Goal: Task Accomplishment & Management: Complete application form

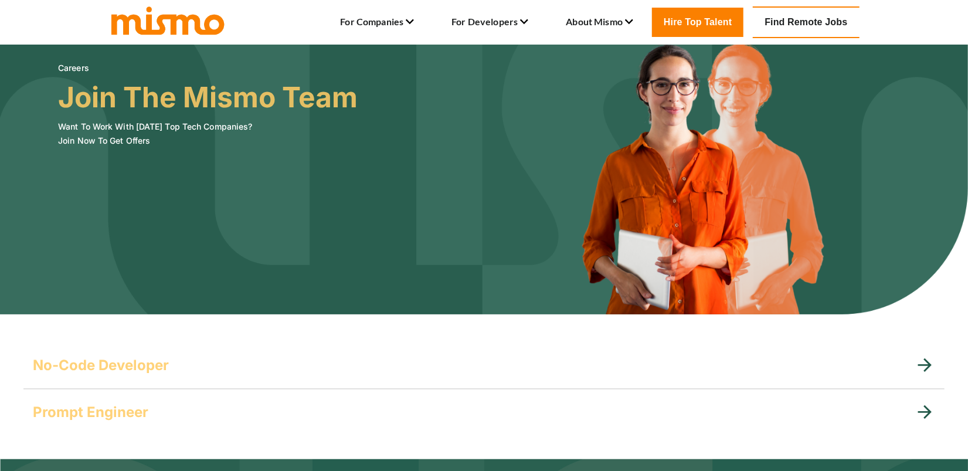
scroll to position [235, 0]
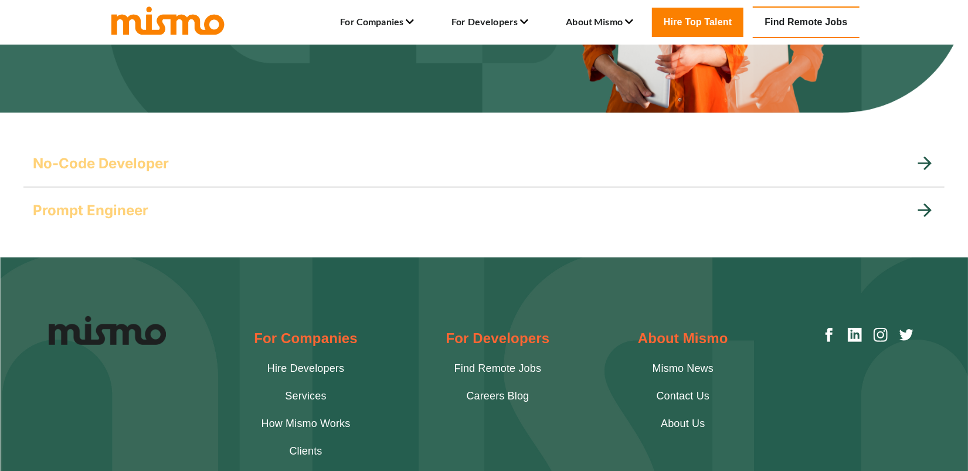
click at [121, 209] on h5 "Prompt Engineer" at bounding box center [91, 210] width 116 height 19
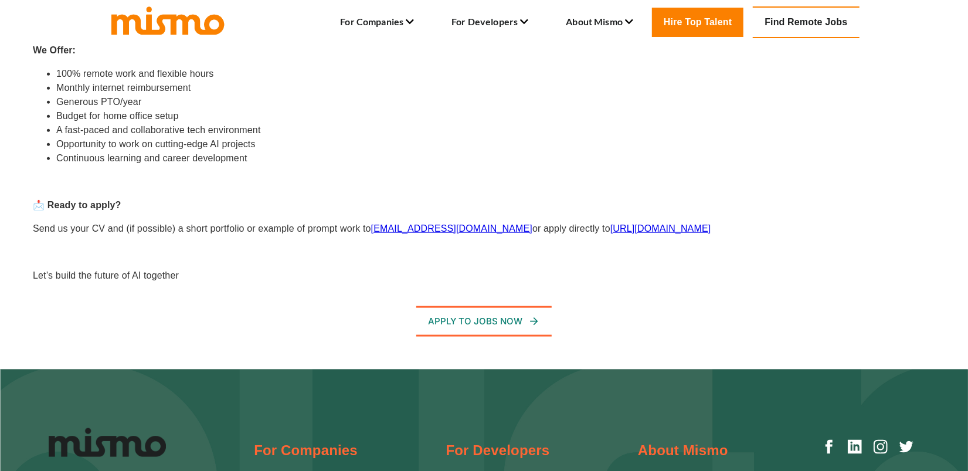
scroll to position [762, 0]
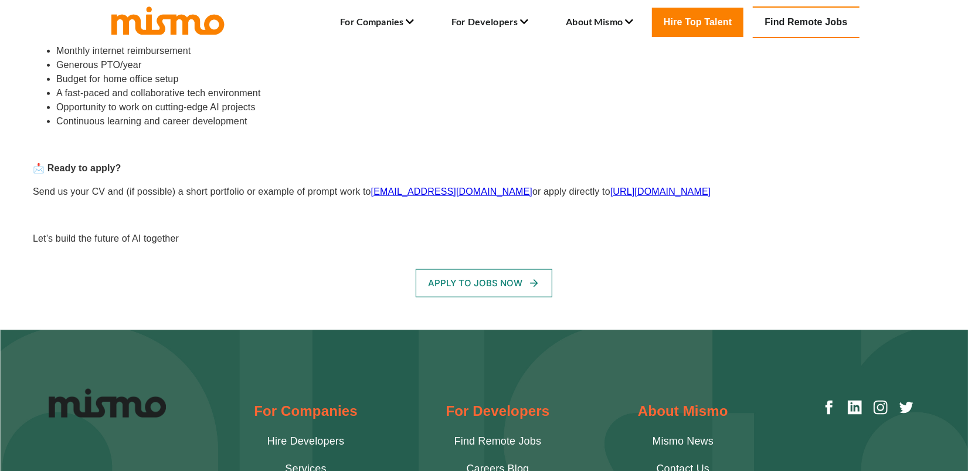
click at [491, 286] on button "Apply To Jobs Now" at bounding box center [484, 283] width 137 height 28
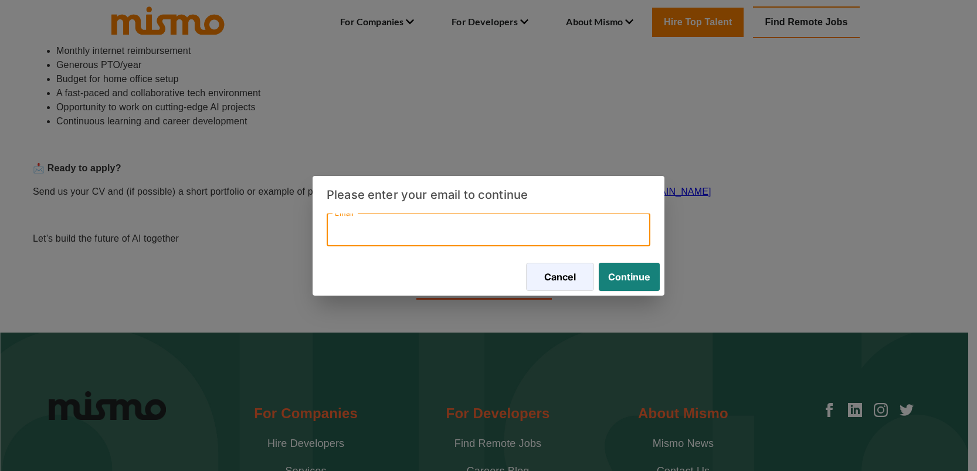
click at [418, 230] on input "Email" at bounding box center [489, 229] width 324 height 33
type input "mateuscmtropical@gmail.com"
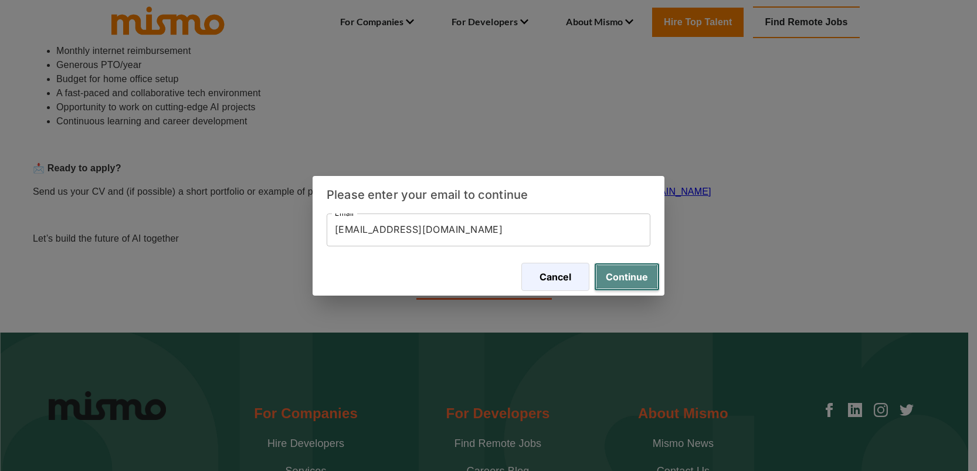
click at [616, 278] on button "Continue" at bounding box center [627, 277] width 66 height 28
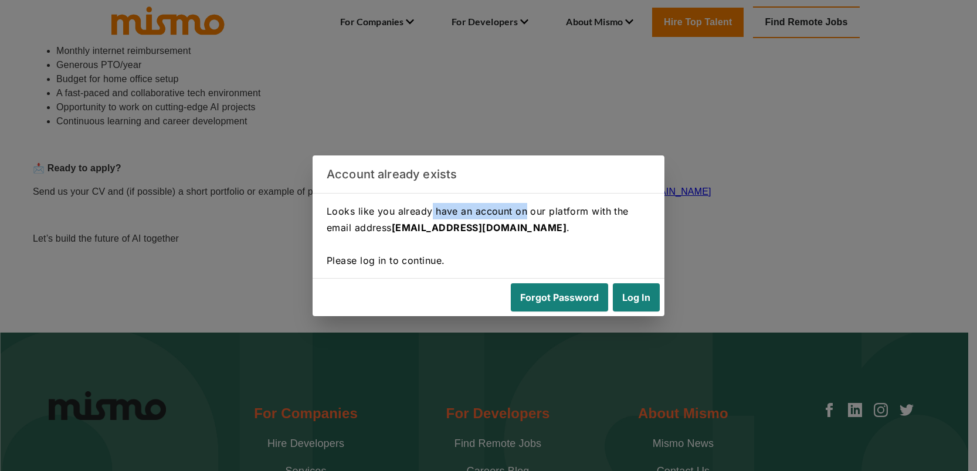
drag, startPoint x: 430, startPoint y: 207, endPoint x: 527, endPoint y: 212, distance: 96.3
click at [527, 212] on p "Looks like you already have an account on our platform with the email address m…" at bounding box center [489, 236] width 324 height 66
click at [535, 213] on p "Looks like you already have an account on our platform with the email address m…" at bounding box center [489, 236] width 324 height 66
click at [630, 297] on button "Log In" at bounding box center [634, 297] width 52 height 28
click at [725, 217] on div "Account already exists Looks like you already have an account on our platform w…" at bounding box center [488, 235] width 977 height 471
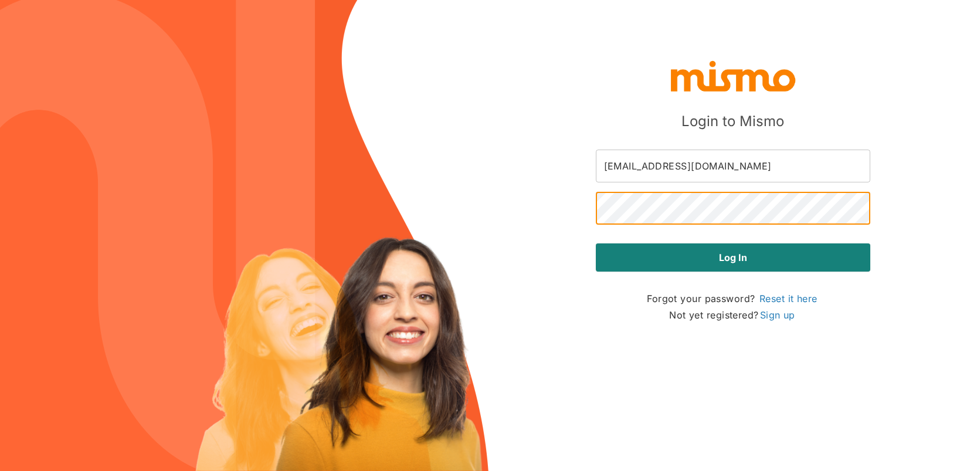
click at [596, 243] on button "Log in" at bounding box center [733, 257] width 274 height 28
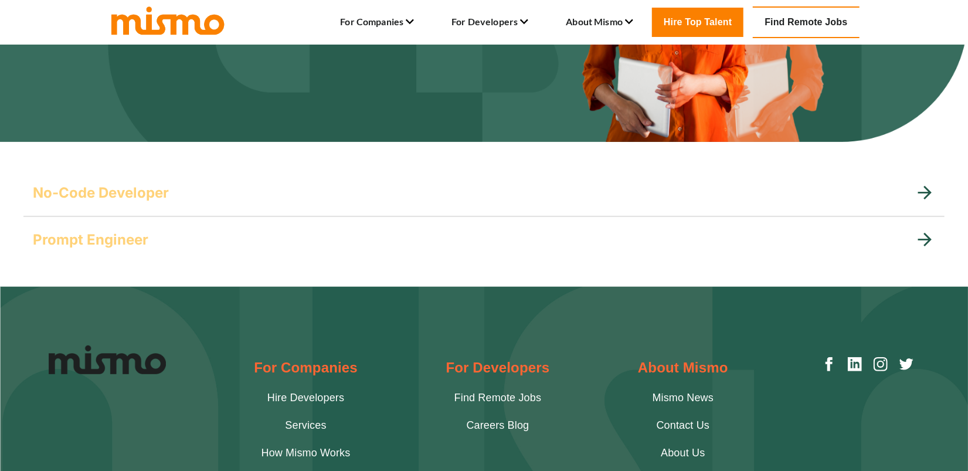
scroll to position [196, 0]
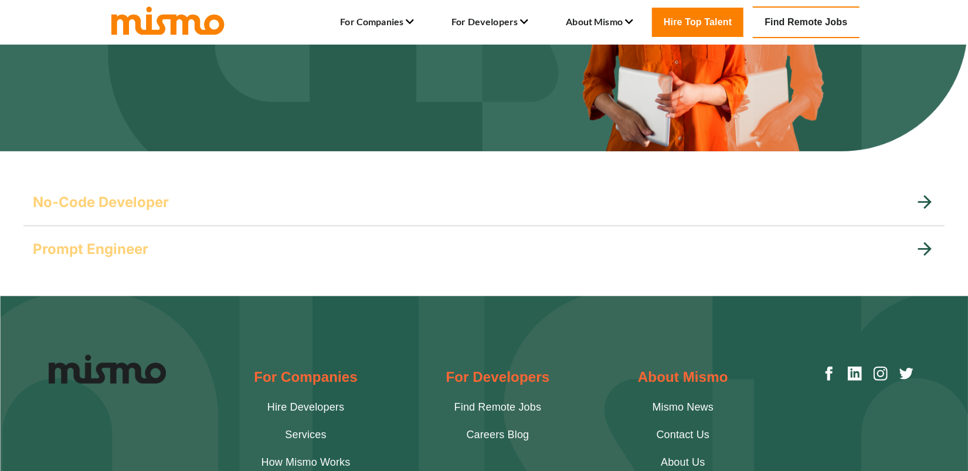
click at [157, 240] on div "Prompt Engineer" at bounding box center [474, 249] width 882 height 19
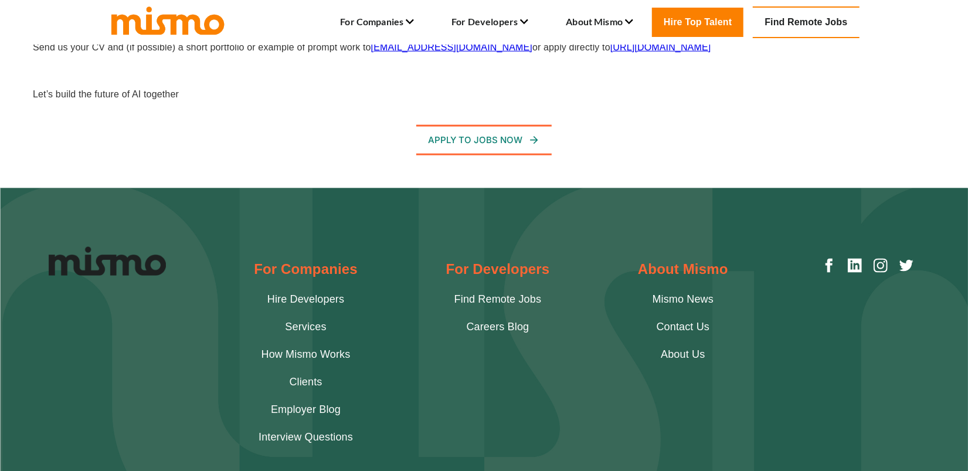
scroll to position [958, 0]
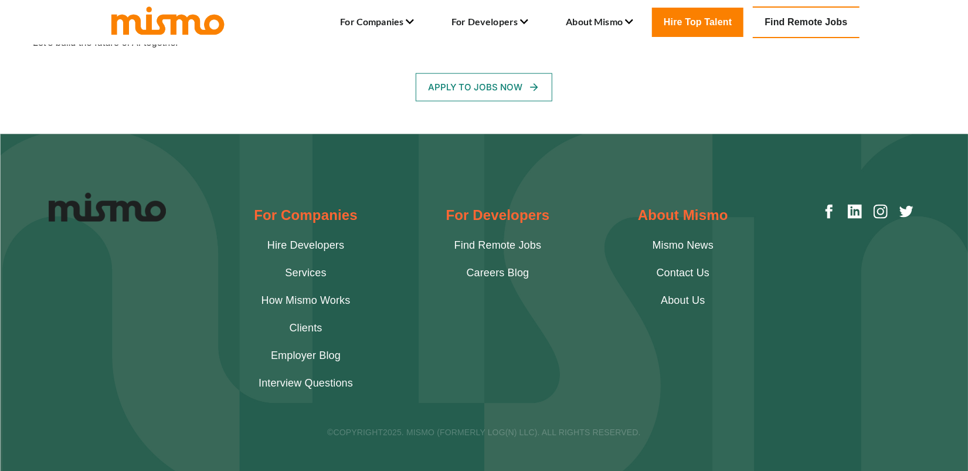
click at [503, 84] on button "Apply To Jobs Now" at bounding box center [484, 87] width 137 height 28
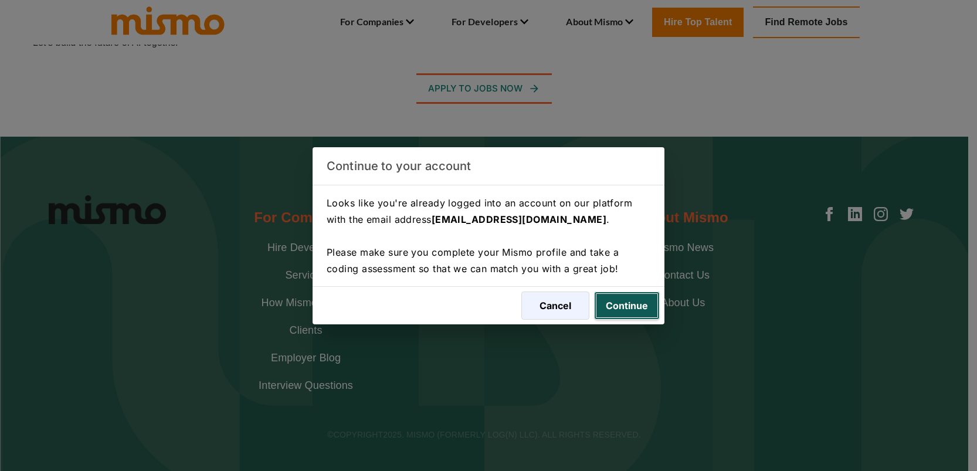
click at [636, 304] on button "Continue" at bounding box center [627, 305] width 66 height 28
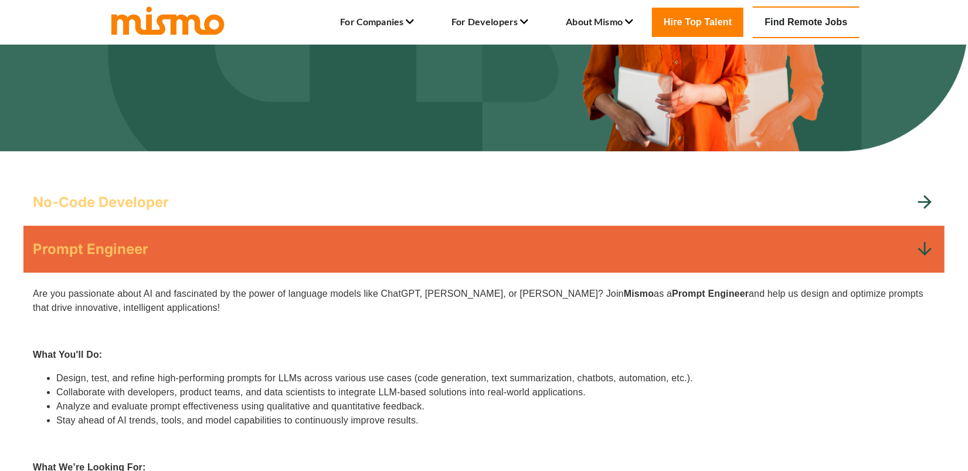
click at [215, 195] on div "No-Code Developer" at bounding box center [474, 202] width 882 height 19
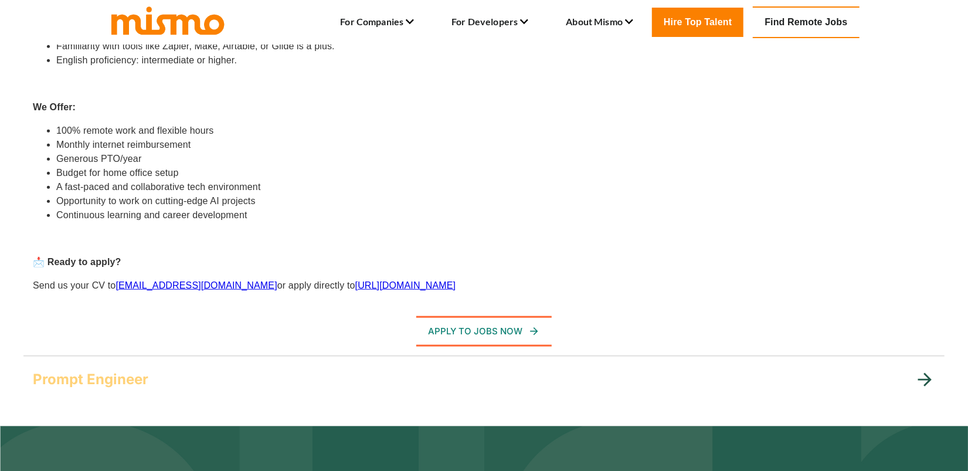
scroll to position [665, 0]
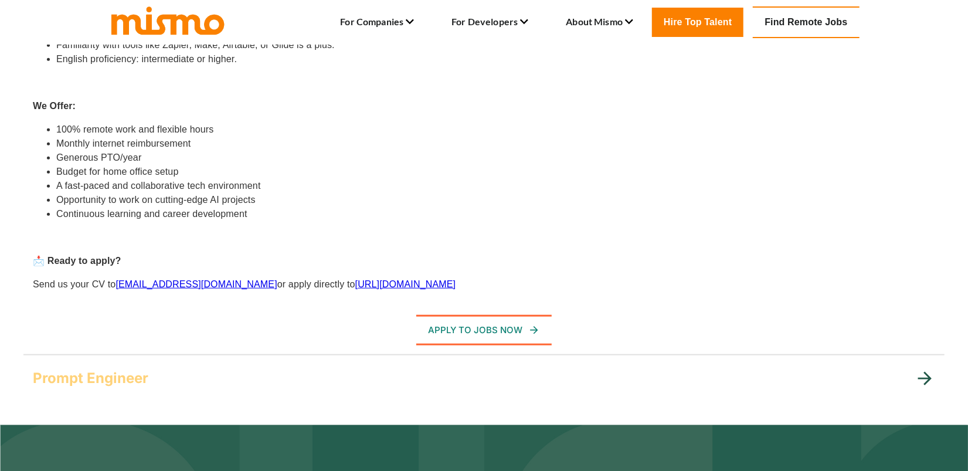
click at [231, 362] on div "Prompt Engineer" at bounding box center [483, 378] width 921 height 47
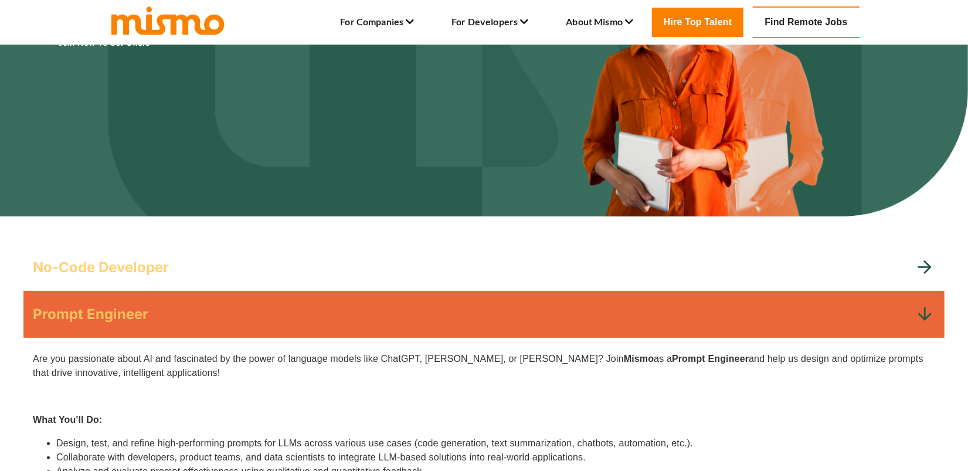
scroll to position [79, 0]
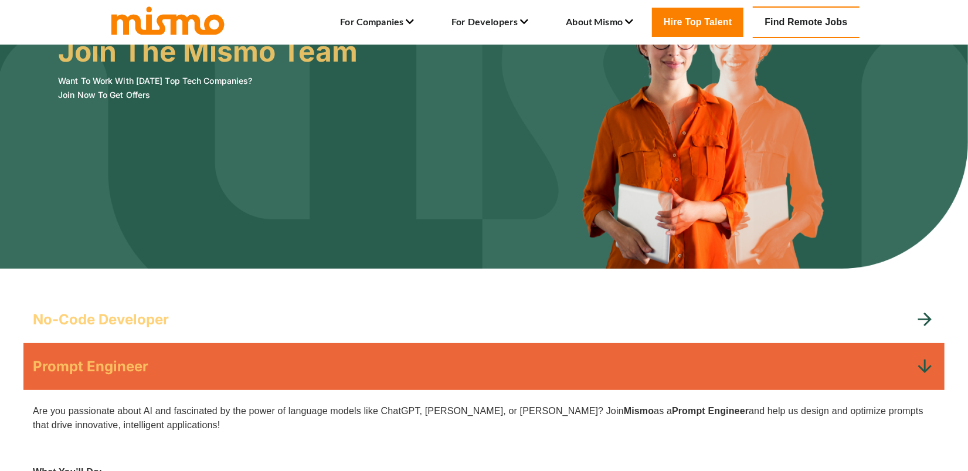
click at [852, 258] on img at bounding box center [484, 117] width 968 height 303
click at [744, 141] on img at bounding box center [484, 117] width 968 height 303
click at [762, 153] on img at bounding box center [484, 117] width 968 height 303
drag, startPoint x: 804, startPoint y: 131, endPoint x: 759, endPoint y: 135, distance: 45.3
click at [804, 131] on img at bounding box center [484, 117] width 968 height 303
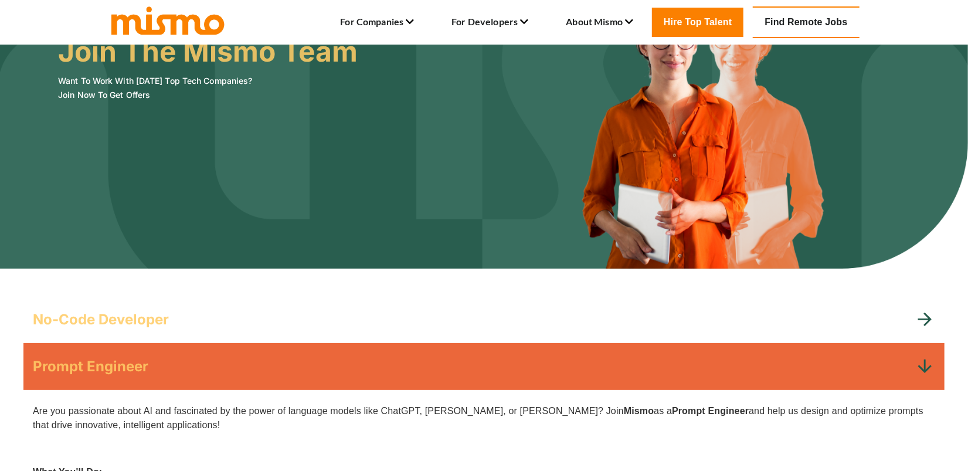
click at [769, 156] on img at bounding box center [484, 117] width 968 height 303
click at [776, 138] on img at bounding box center [484, 117] width 968 height 303
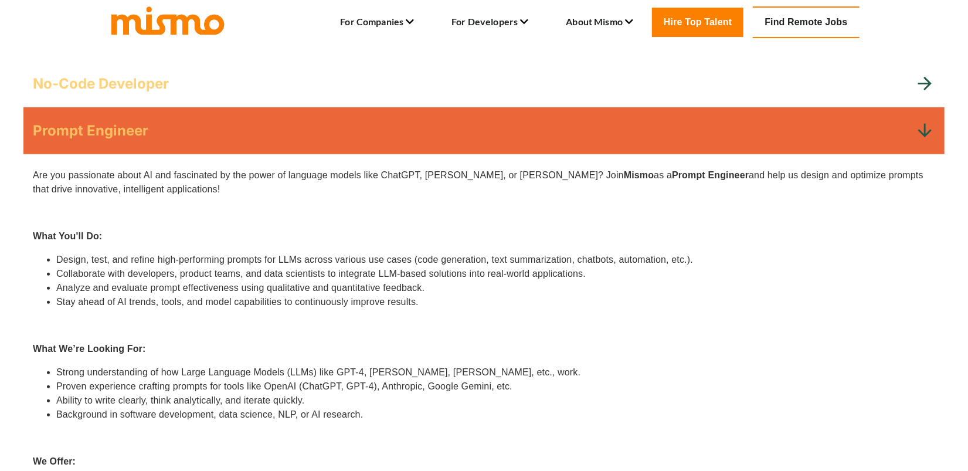
scroll to position [313, 0]
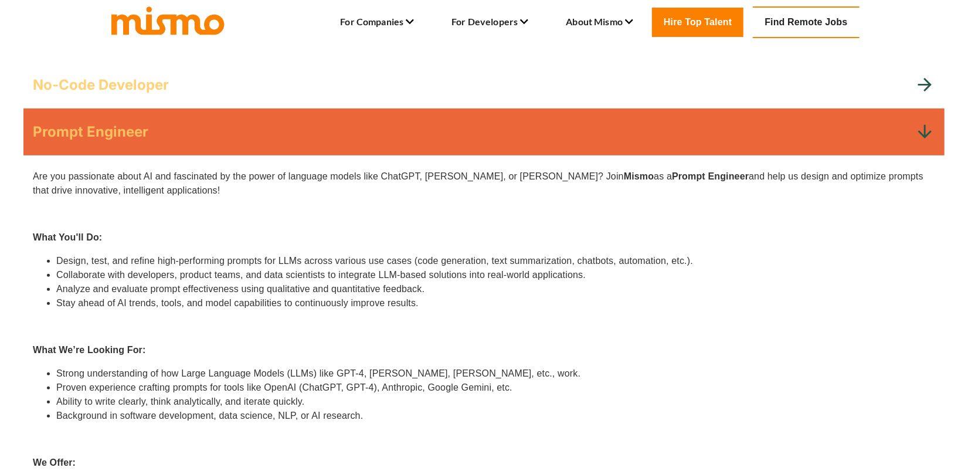
click at [784, 196] on p "Are you passionate about AI and fascinated by the power of language models like…" at bounding box center [484, 183] width 902 height 28
drag, startPoint x: 199, startPoint y: 172, endPoint x: 218, endPoint y: 172, distance: 18.8
click at [218, 172] on p "Are you passionate about AI and fascinated by the power of language models like…" at bounding box center [484, 183] width 902 height 28
click at [266, 175] on p "Are you passionate about AI and fascinated by the power of language models like…" at bounding box center [484, 183] width 902 height 28
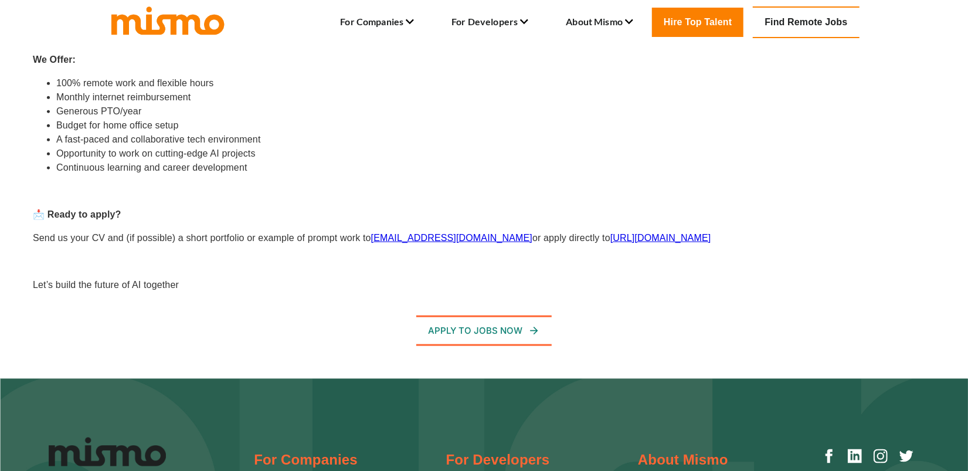
scroll to position [782, 0]
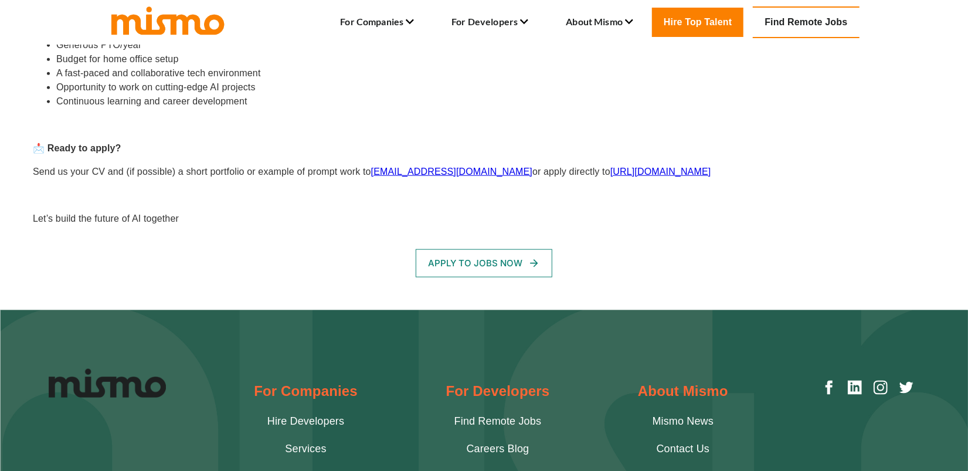
click at [518, 259] on button "Apply To Jobs Now" at bounding box center [484, 263] width 137 height 28
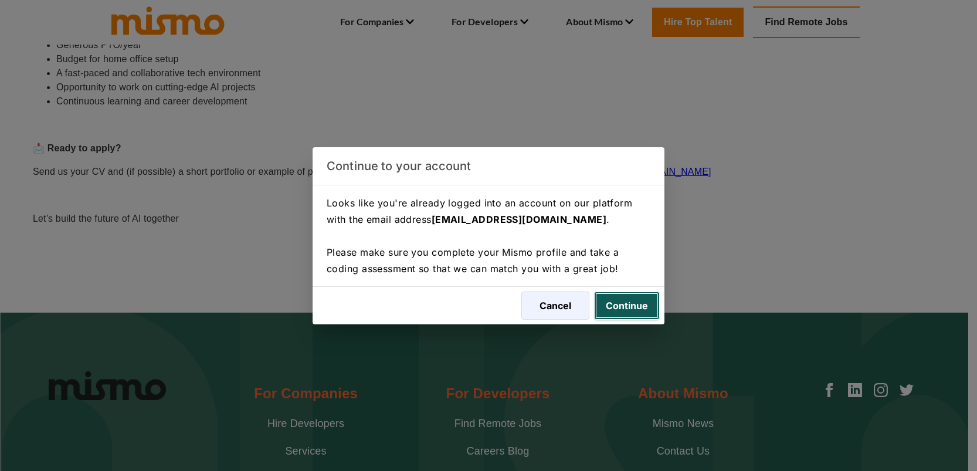
click at [642, 301] on button "Continue" at bounding box center [627, 305] width 66 height 28
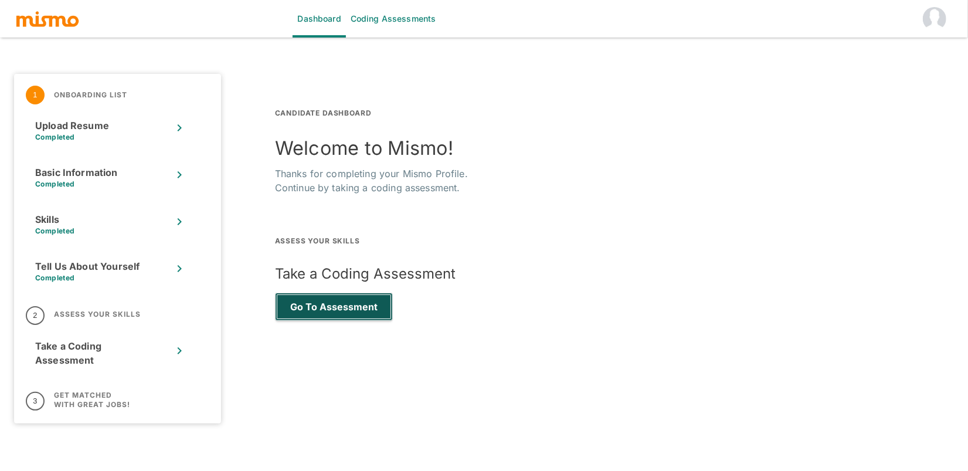
click at [332, 301] on button "Go to Assessment" at bounding box center [334, 307] width 118 height 28
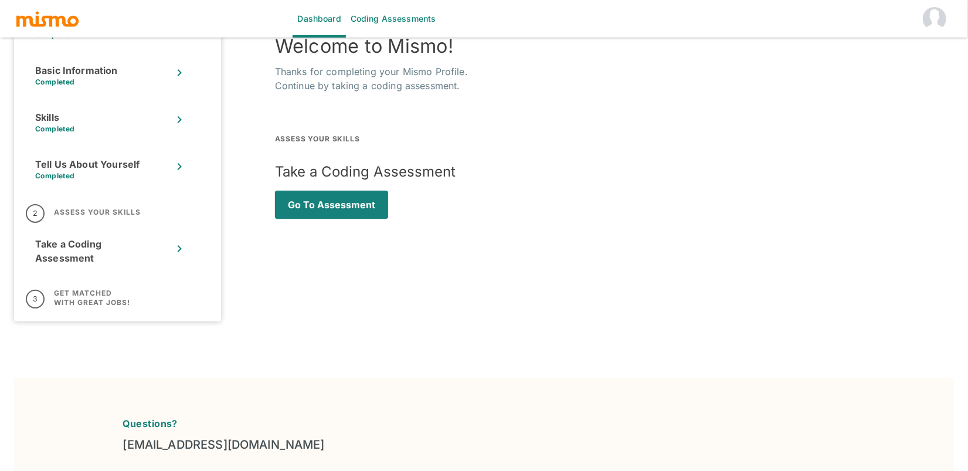
scroll to position [122, 0]
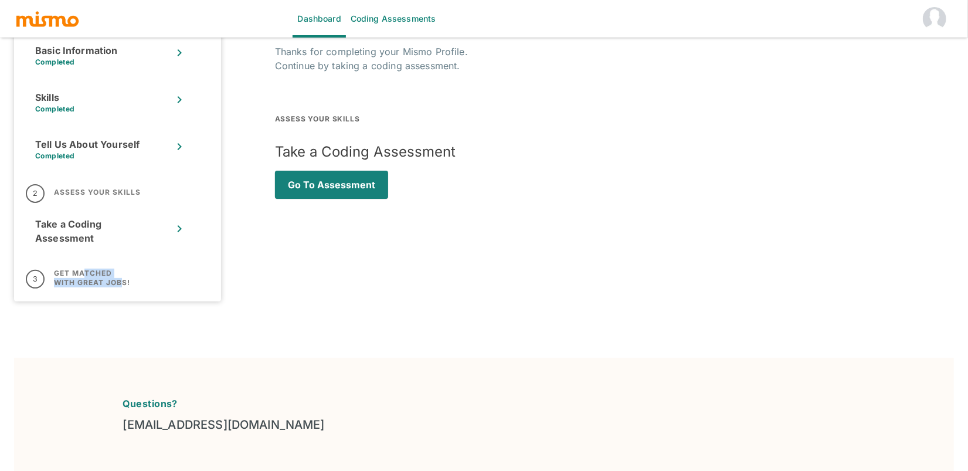
click at [117, 279] on h6 "Get Matched with Great Jobs!" at bounding box center [92, 278] width 76 height 19
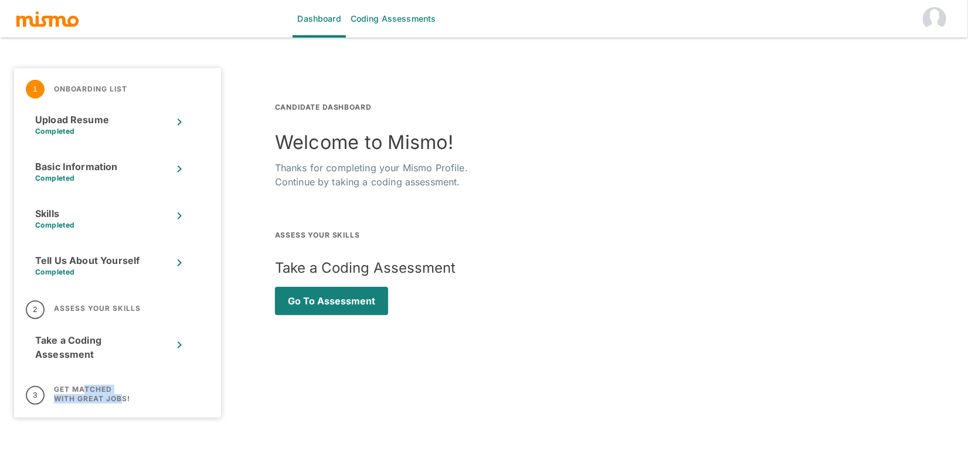
scroll to position [0, 0]
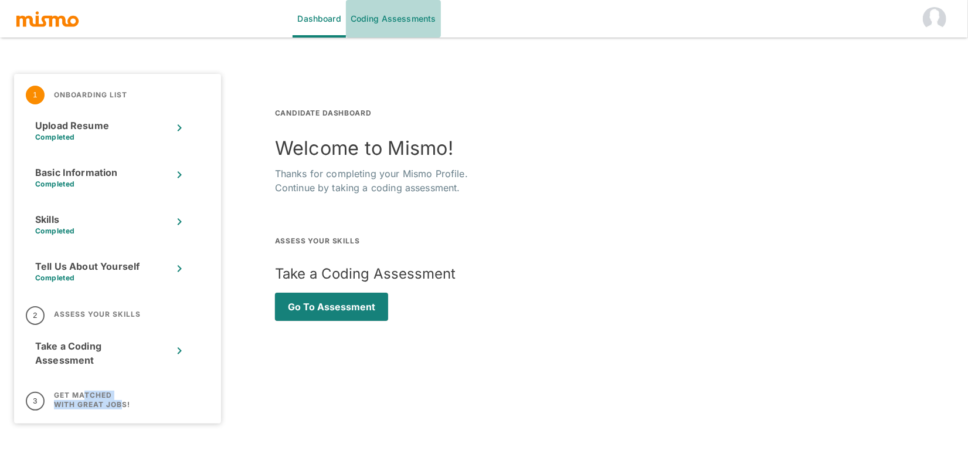
click at [407, 21] on link "Coding Assessments" at bounding box center [393, 19] width 95 height 38
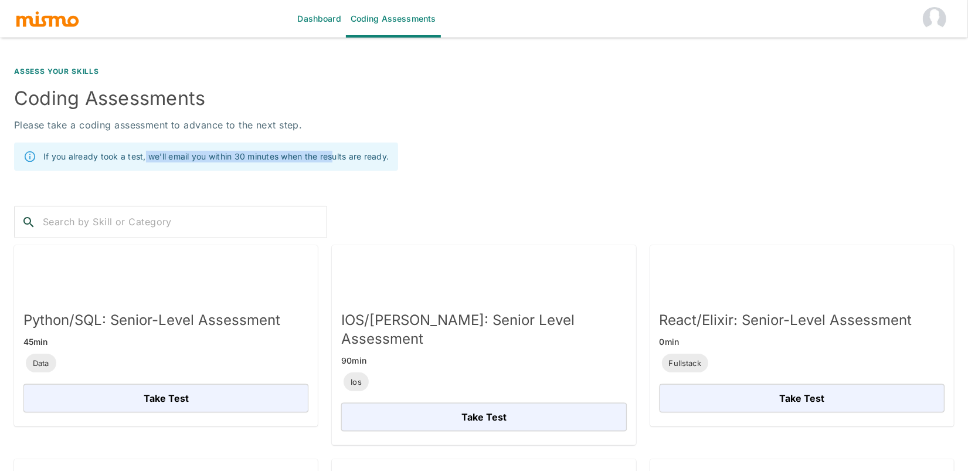
drag, startPoint x: 146, startPoint y: 155, endPoint x: 338, endPoint y: 166, distance: 192.6
click at [337, 166] on div "If you already took a test, we’ll email you within 30 minutes when the results …" at bounding box center [215, 156] width 345 height 21
drag, startPoint x: 338, startPoint y: 166, endPoint x: 421, endPoint y: 153, distance: 83.7
click at [341, 166] on div "If you already took a test, we’ll email you within 30 minutes when the results …" at bounding box center [215, 156] width 345 height 21
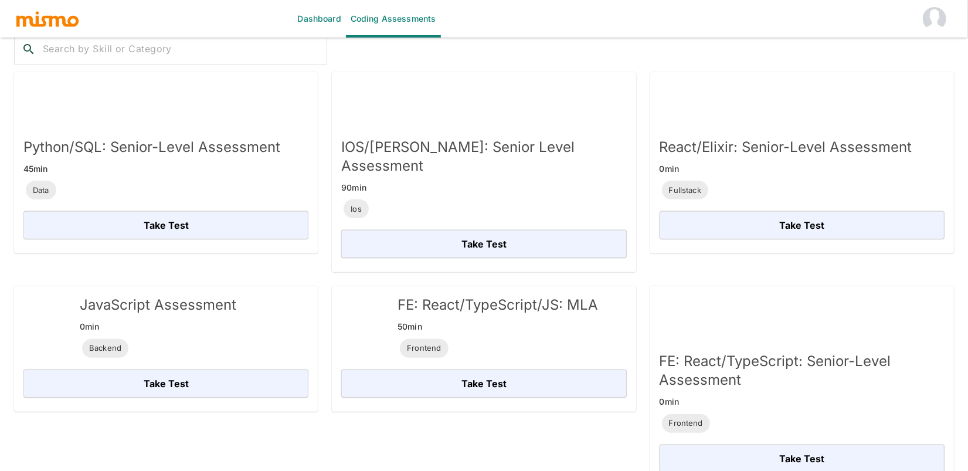
scroll to position [117, 0]
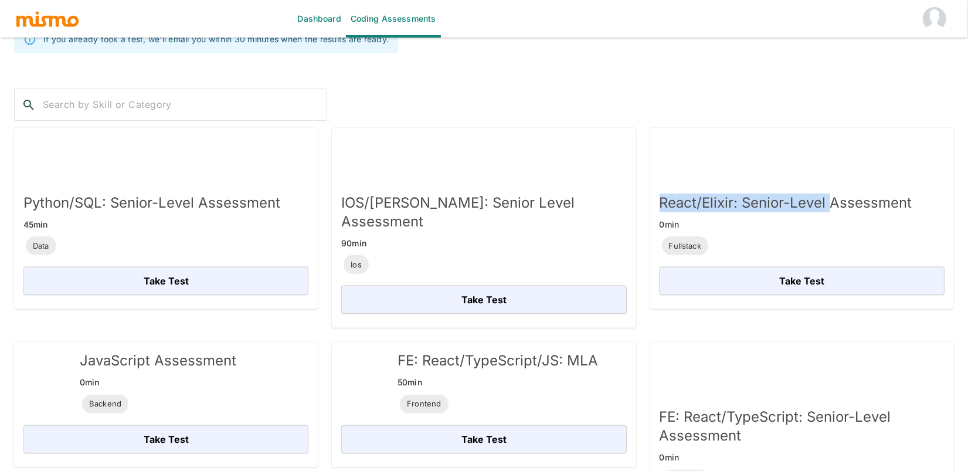
drag, startPoint x: 664, startPoint y: 199, endPoint x: 834, endPoint y: 203, distance: 170.1
click at [834, 203] on h5 "React/Elixir: Senior-Level Assessment" at bounding box center [786, 203] width 253 height 19
click at [841, 203] on h5 "React/Elixir: Senior-Level Assessment" at bounding box center [786, 203] width 253 height 19
drag, startPoint x: 79, startPoint y: 201, endPoint x: 227, endPoint y: 216, distance: 148.6
click at [227, 216] on div "Python/SQL: Senior-Level Assessment 45 min Data" at bounding box center [147, 220] width 266 height 73
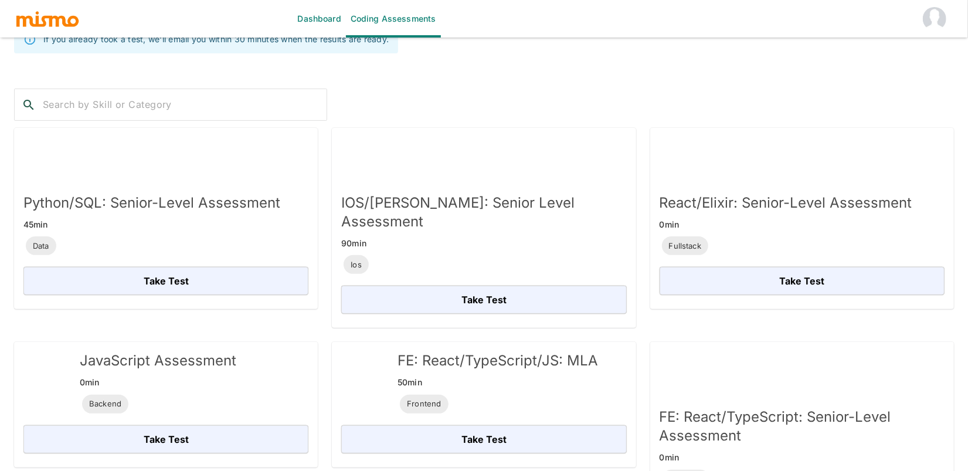
click at [235, 218] on h6 "45 min" at bounding box center [151, 225] width 257 height 14
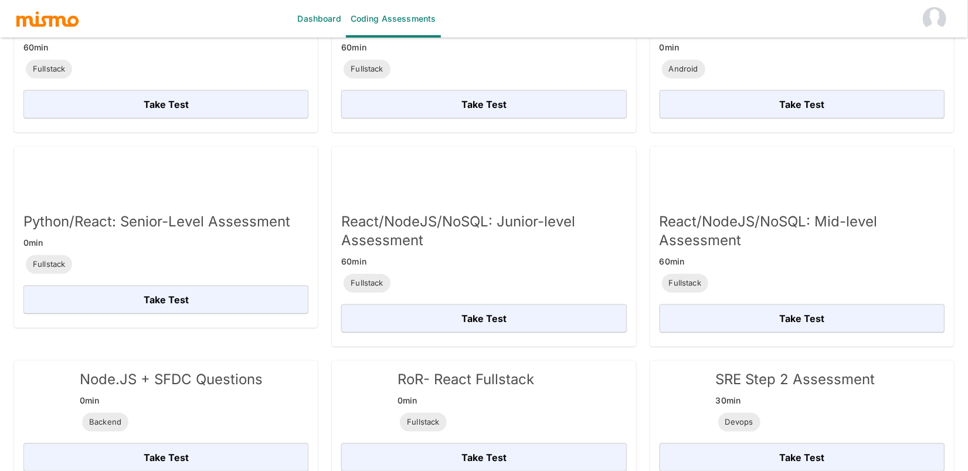
scroll to position [762, 0]
